Goal: Information Seeking & Learning: Find specific fact

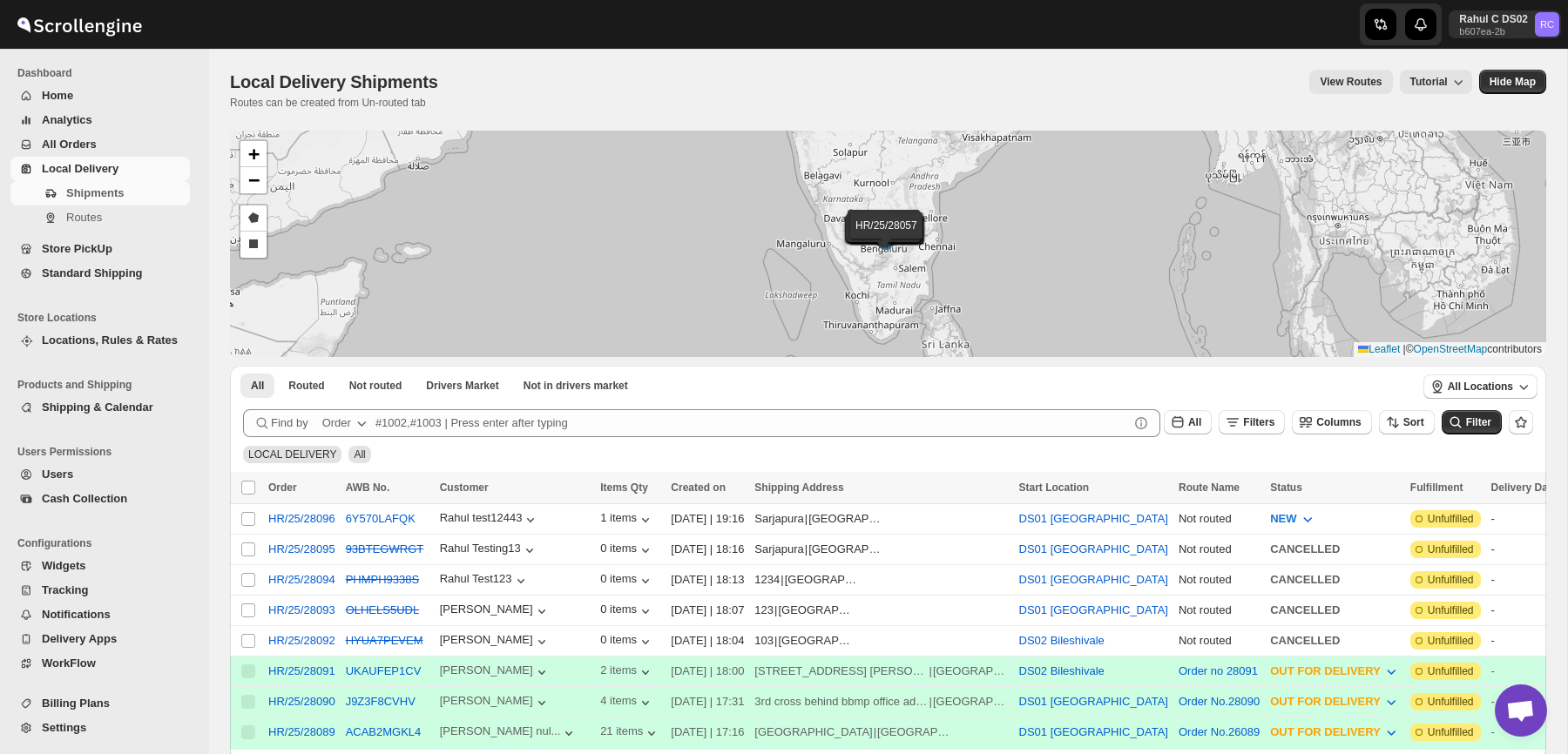
click at [152, 195] on span "Shipments" at bounding box center [127, 193] width 120 height 17
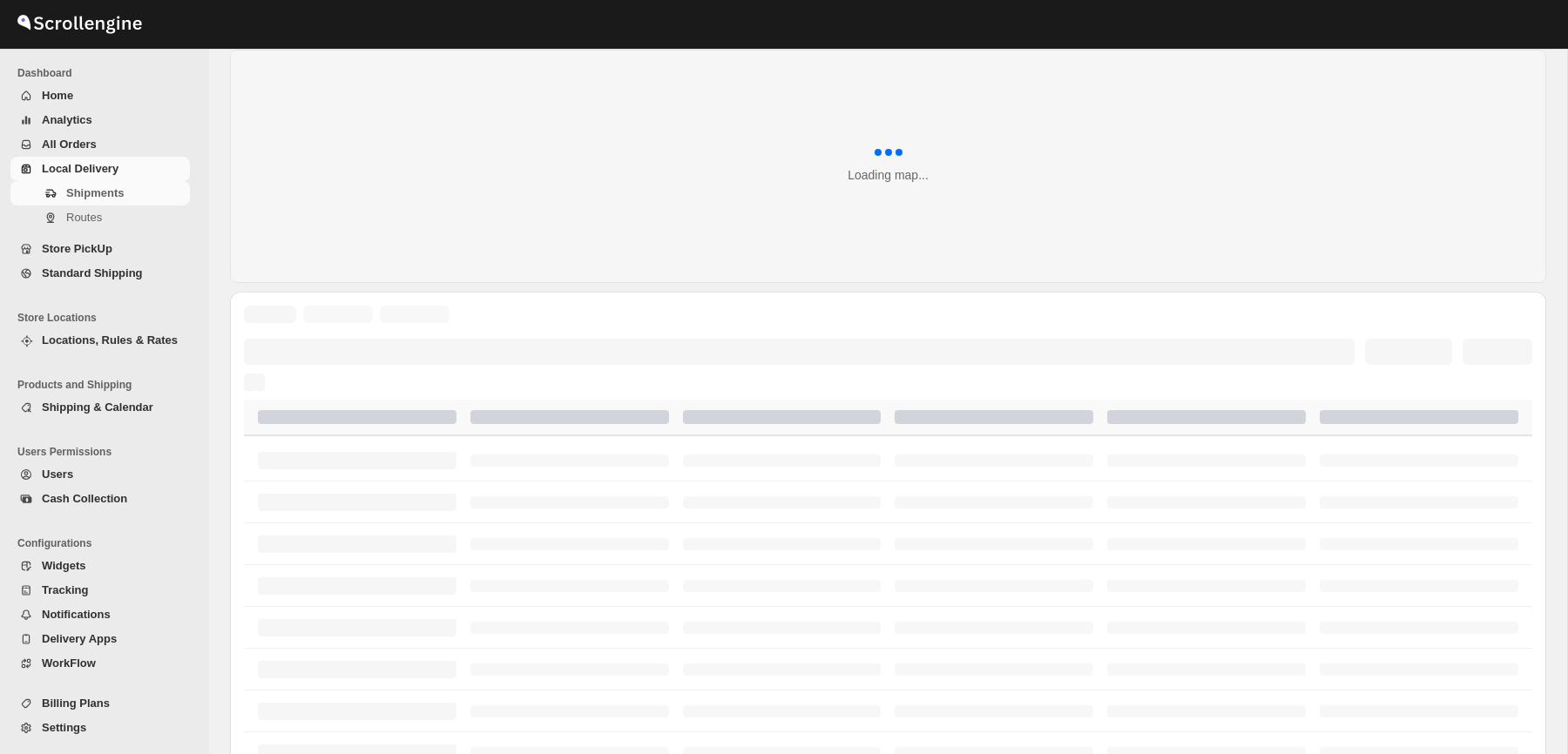
scroll to position [80, 0]
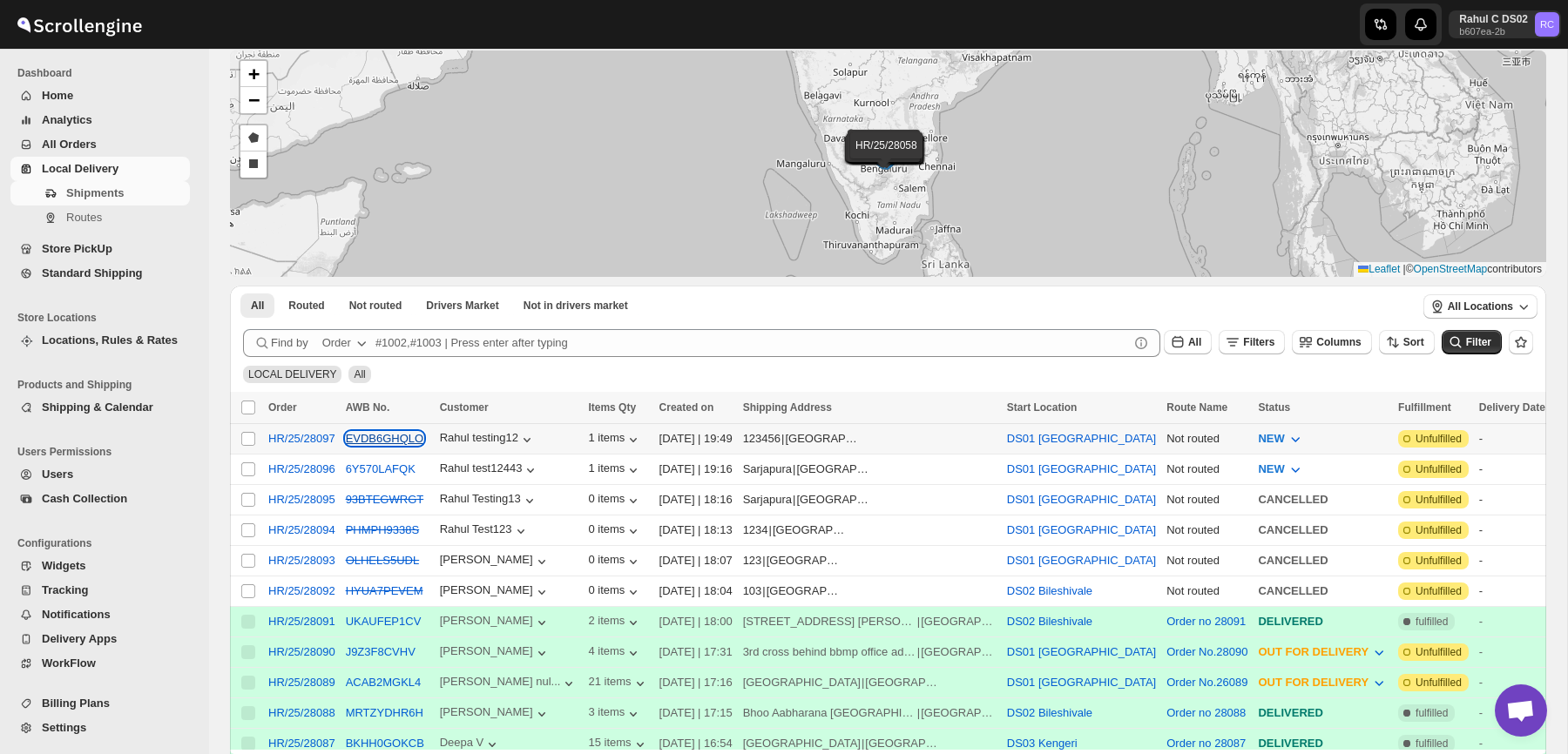
click at [401, 440] on button "EVDB6GHQLO" at bounding box center [385, 438] width 78 height 13
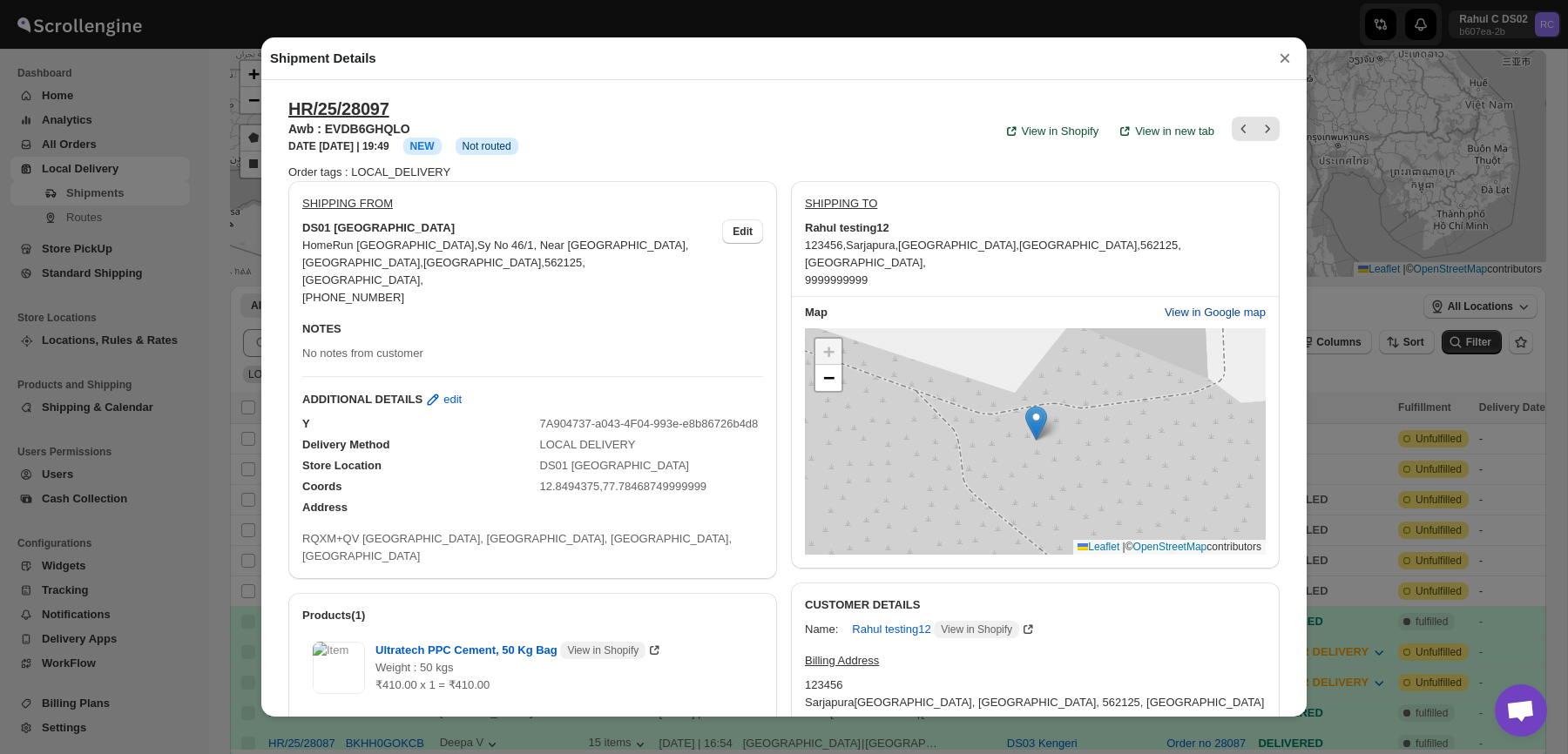
click at [1214, 310] on span "View in Google map" at bounding box center [1215, 312] width 101 height 17
click at [820, 378] on link "−" at bounding box center [828, 378] width 26 height 26
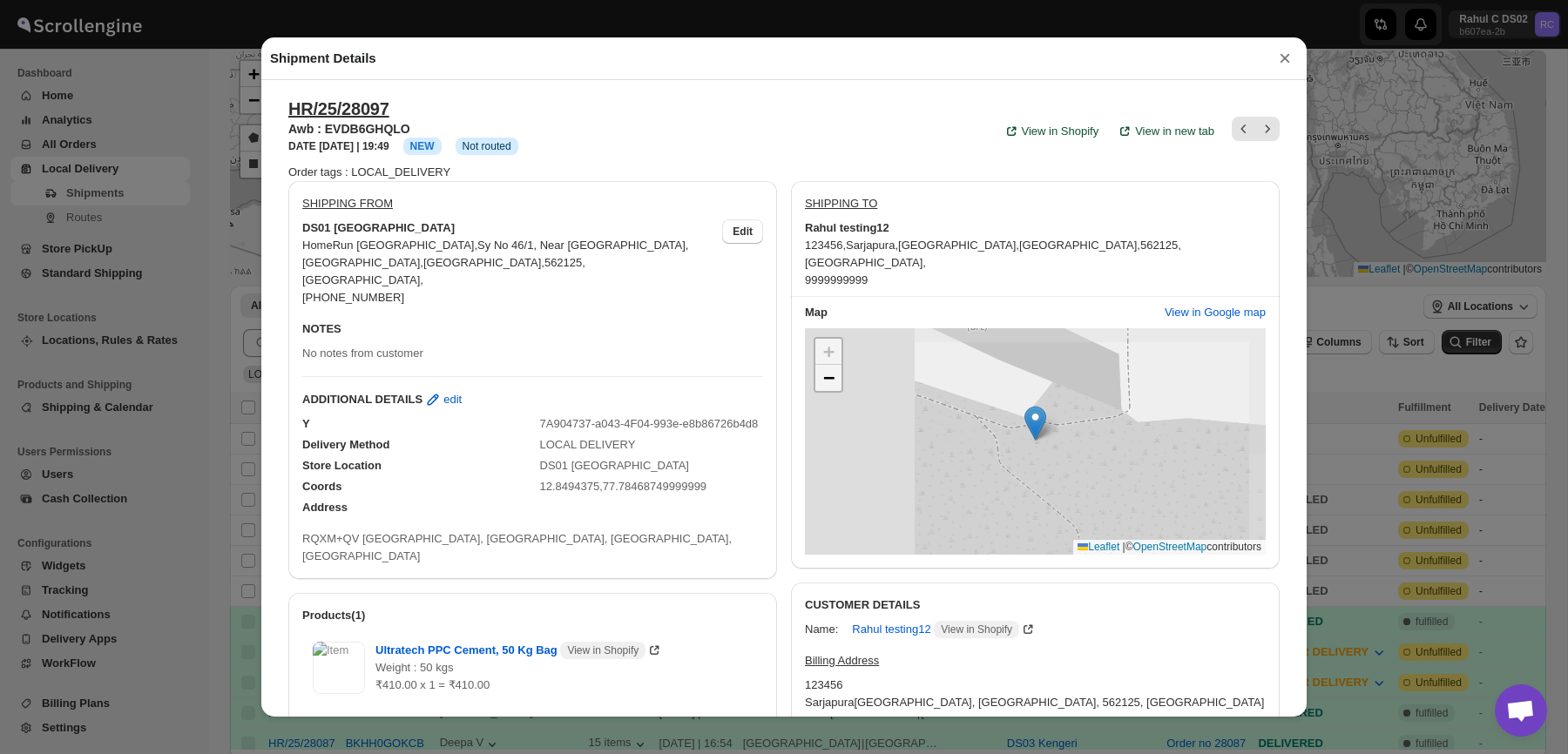
click at [820, 378] on link "−" at bounding box center [828, 378] width 26 height 26
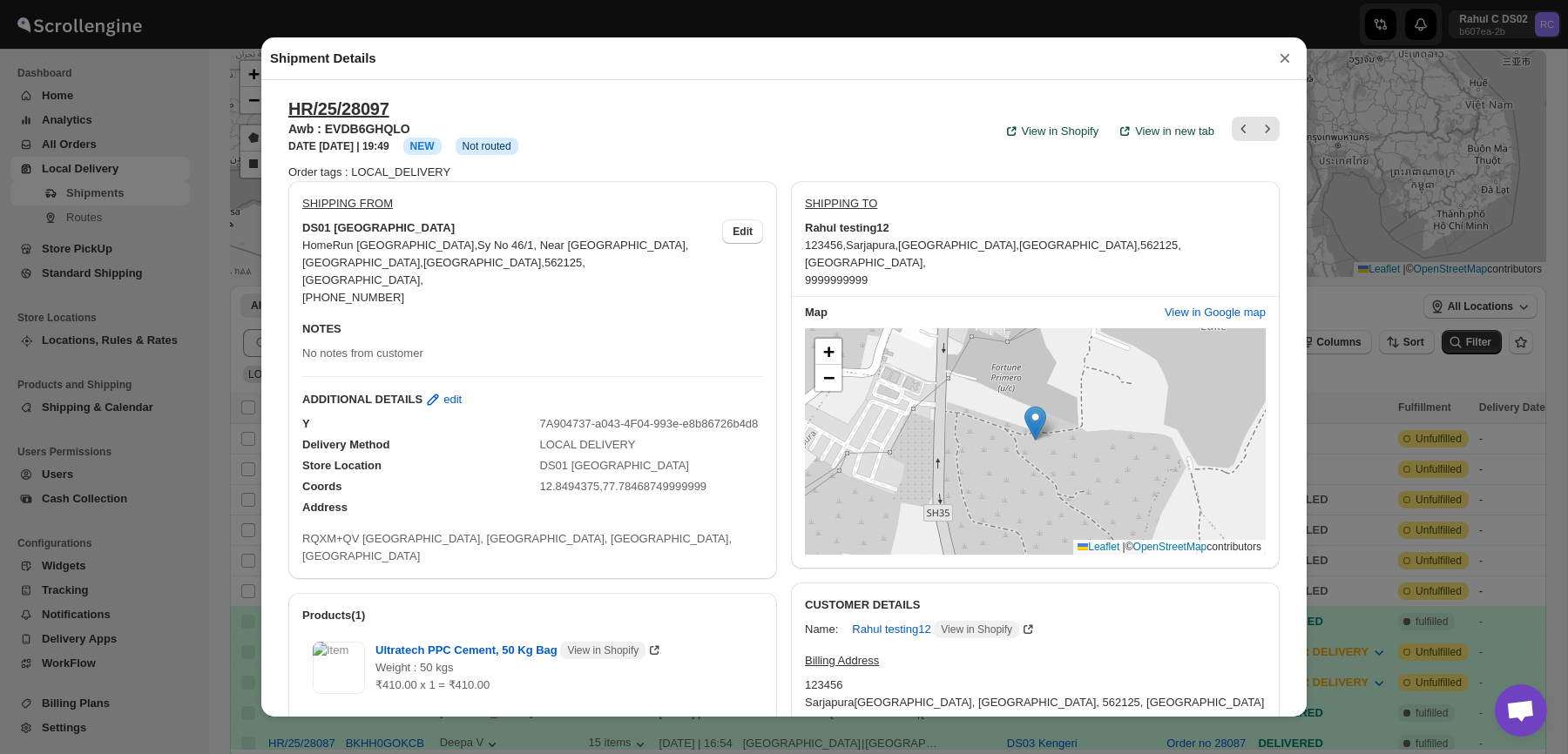
click at [147, 136] on div "Shipment Details × HR/25/28097 Awb : EVDB6GHQLO DATE [DATE] | 19:49 Info NEW In…" at bounding box center [784, 377] width 1568 height 754
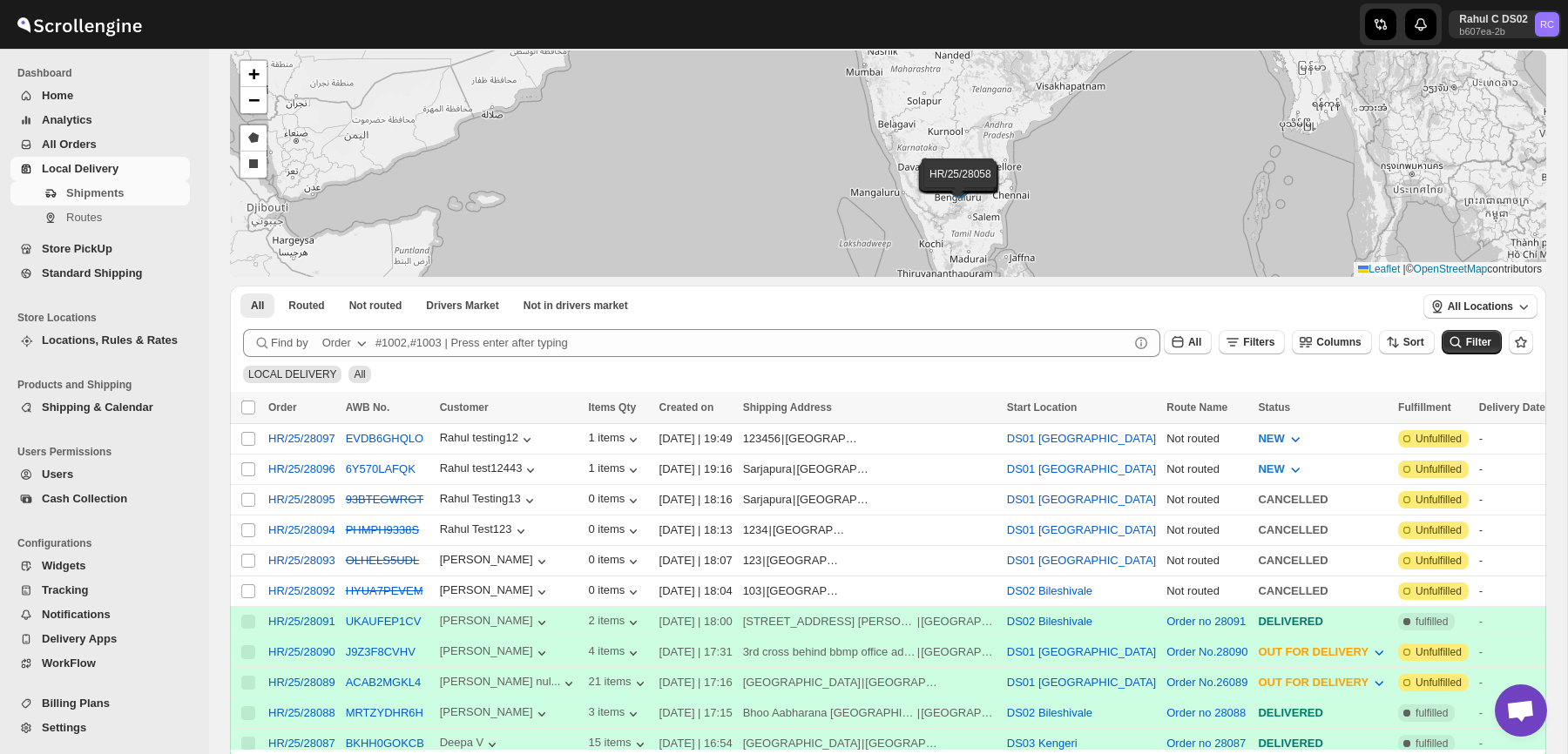
click at [111, 331] on span "Locations, Rules & Rates" at bounding box center [114, 340] width 145 height 17
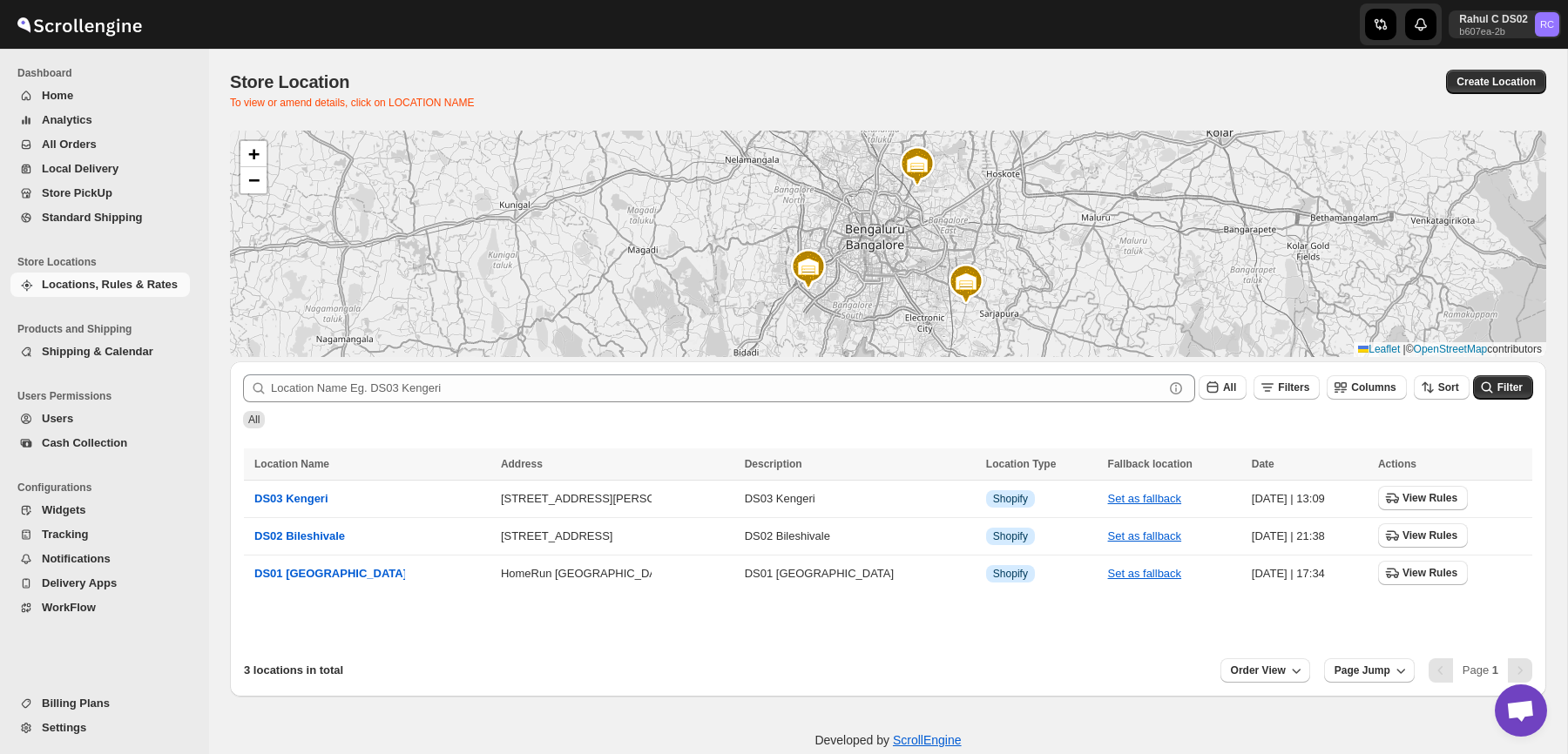
click at [806, 271] on img at bounding box center [809, 270] width 42 height 42
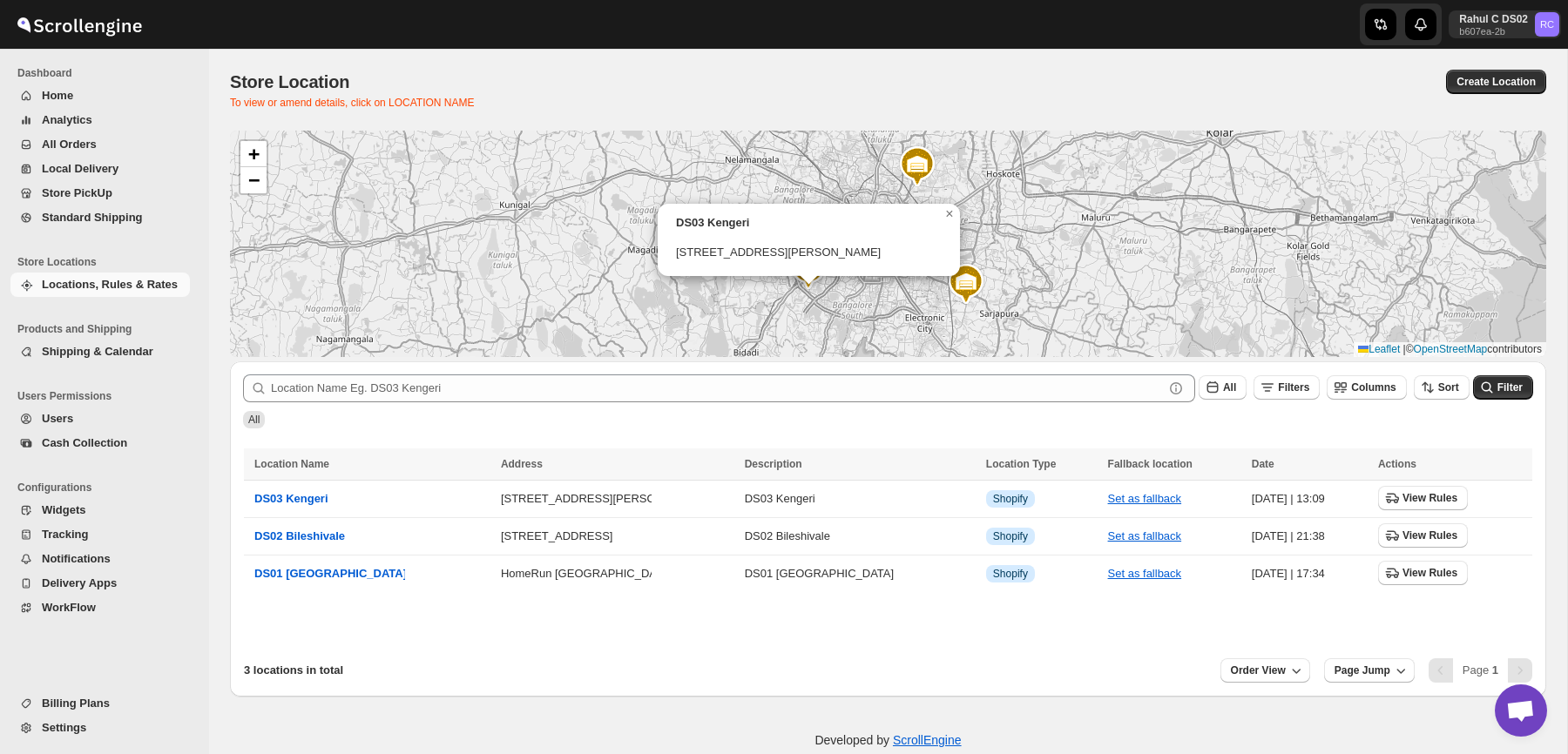
click at [734, 219] on div "DS03 Kengeri [STREET_ADDRESS][PERSON_NAME]" at bounding box center [807, 238] width 262 height 45
click at [729, 216] on b "DS03 Kengeri" at bounding box center [712, 222] width 73 height 13
click at [680, 246] on p "[STREET_ADDRESS][PERSON_NAME]" at bounding box center [807, 253] width 262 height 15
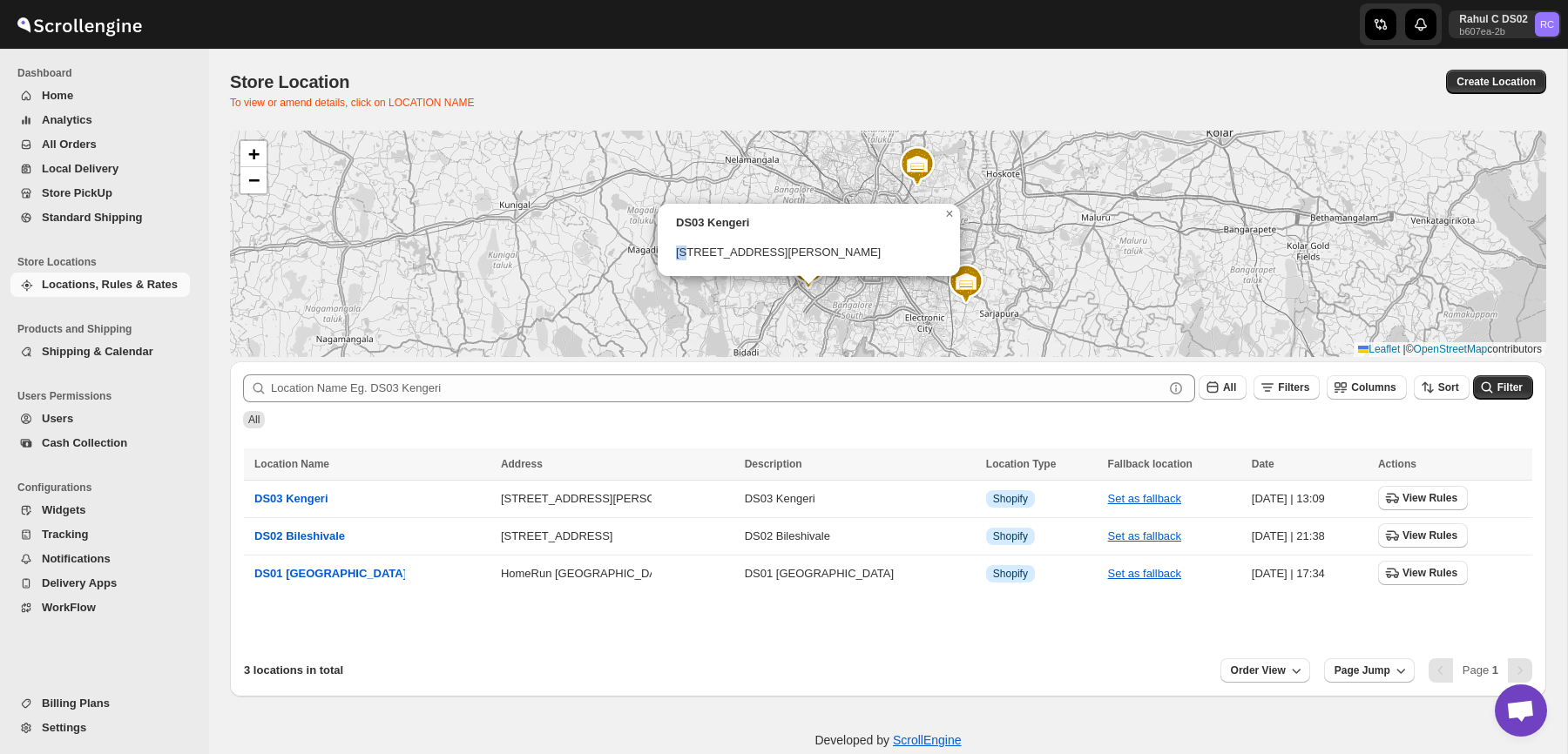
click at [680, 246] on p "[STREET_ADDRESS][PERSON_NAME]" at bounding box center [807, 253] width 262 height 15
copy p "[STREET_ADDRESS][PERSON_NAME]"
